Goal: Task Accomplishment & Management: Use online tool/utility

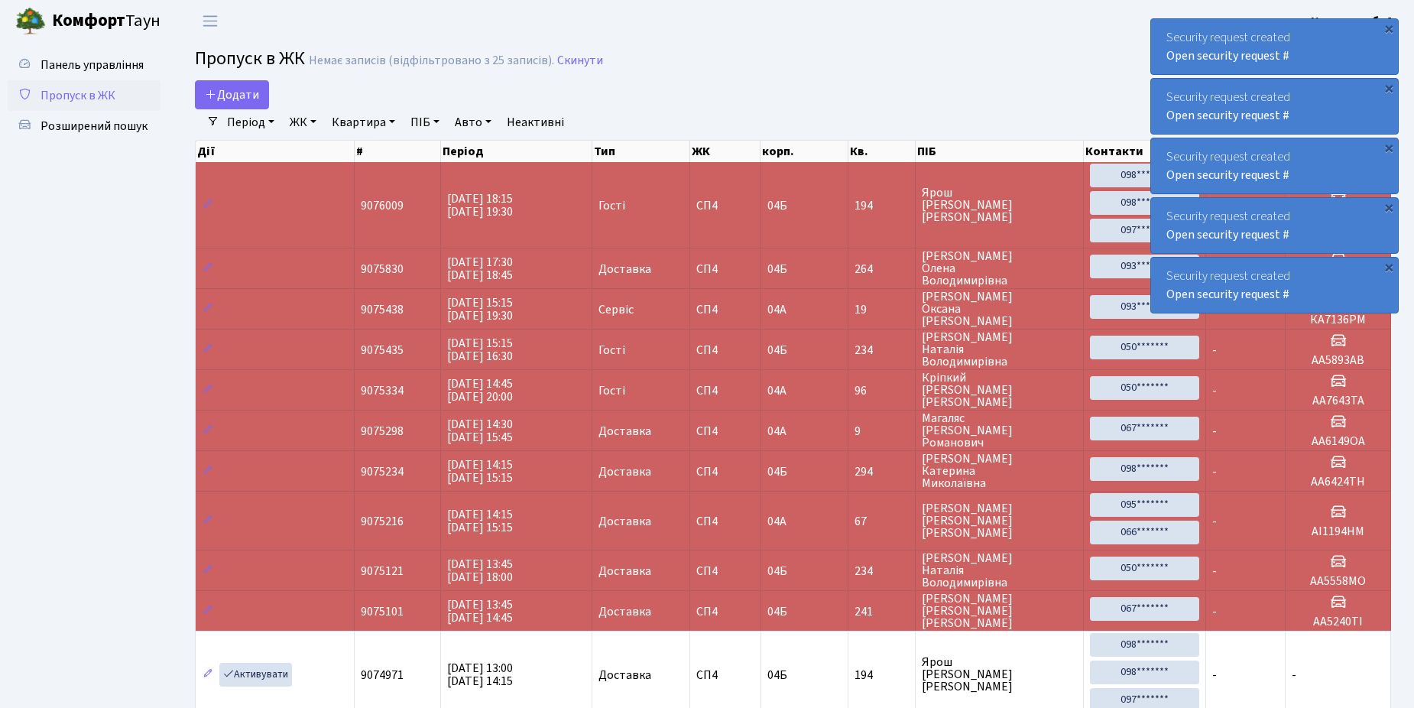
select select "25"
click at [89, 128] on span "Розширений пошук" at bounding box center [94, 126] width 107 height 17
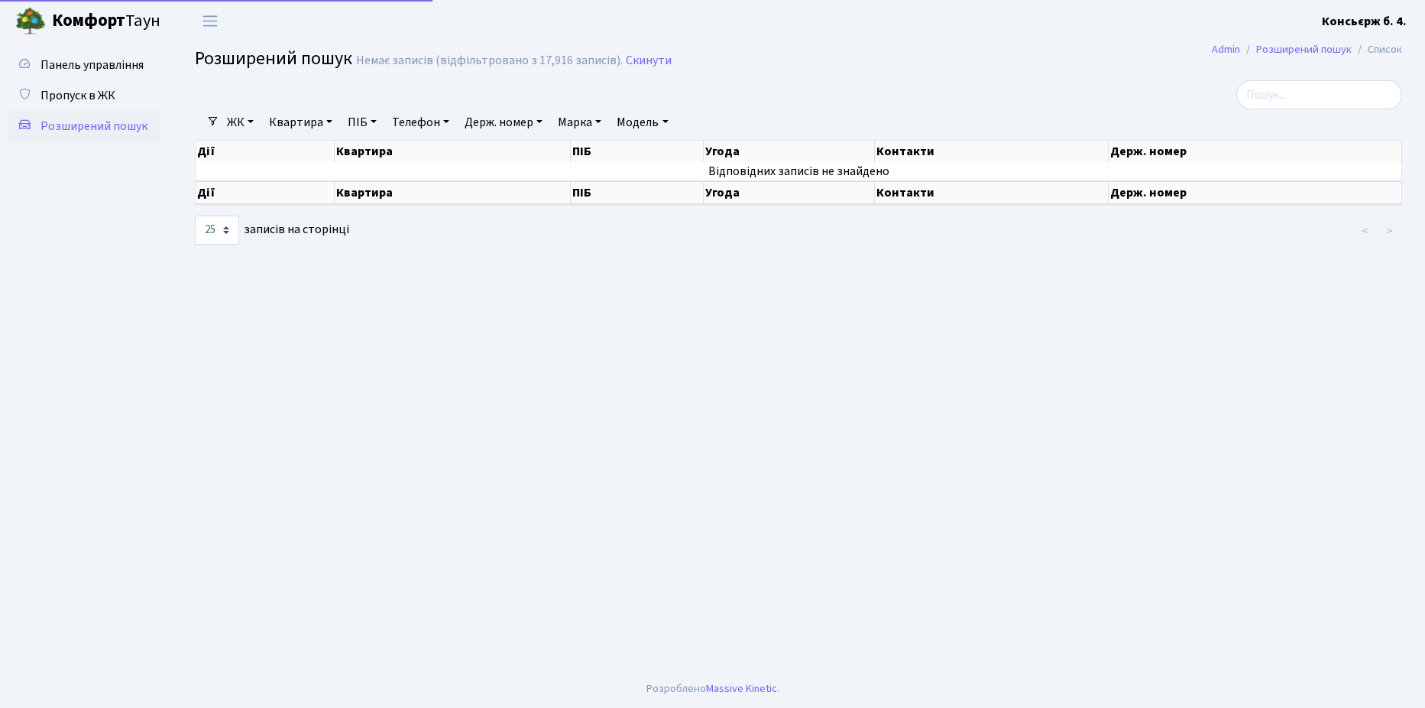
select select "25"
click at [85, 98] on span "Пропуск в ЖК" at bounding box center [78, 95] width 75 height 17
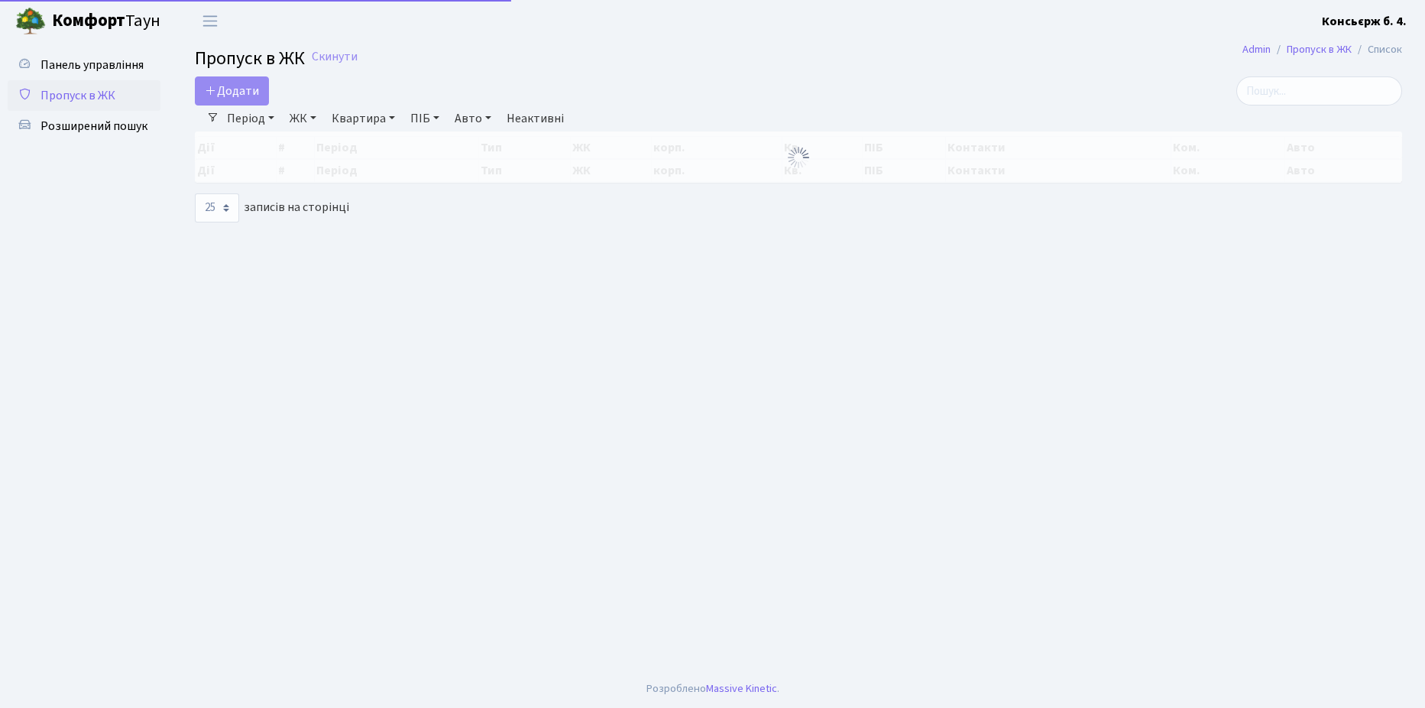
select select "25"
